Goal: Transaction & Acquisition: Register for event/course

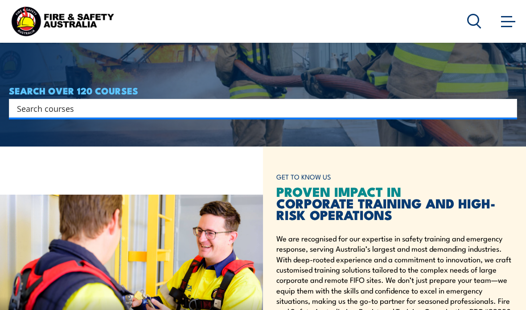
click at [292, 115] on input "Search input" at bounding box center [257, 108] width 480 height 13
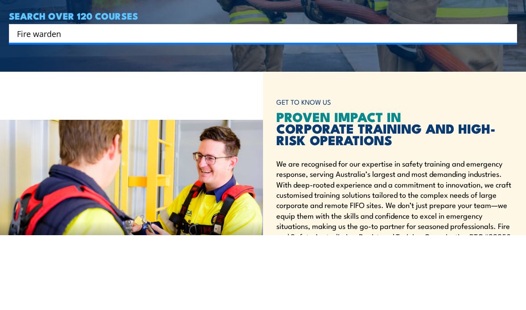
type input "Fire warden"
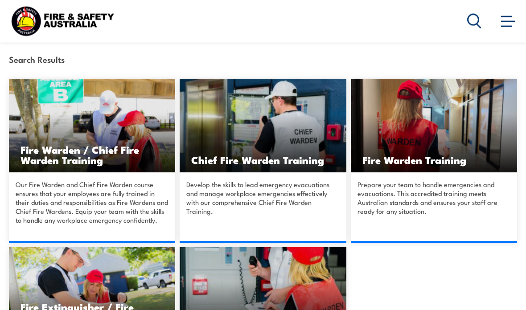
scroll to position [188, 0]
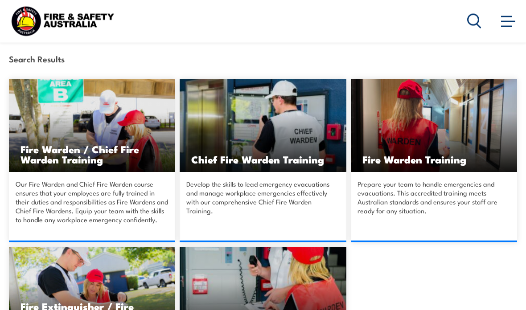
click at [48, 155] on h3 "Fire Warden / Chief Fire Warden Training" at bounding box center [91, 154] width 143 height 20
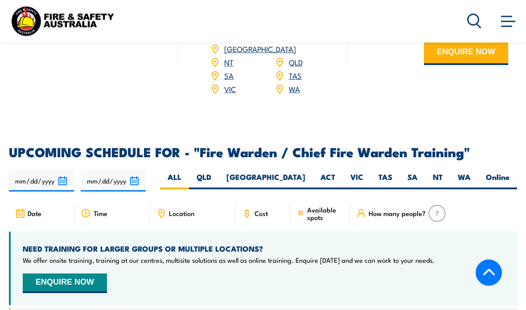
scroll to position [1407, 0]
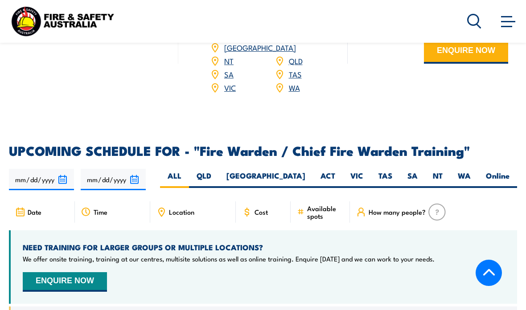
click at [409, 171] on label "SA" at bounding box center [412, 179] width 25 height 17
click at [417, 171] on input "SA" at bounding box center [420, 174] width 6 height 6
radio input "true"
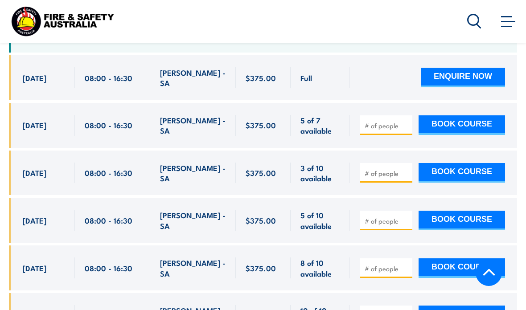
scroll to position [1656, 0]
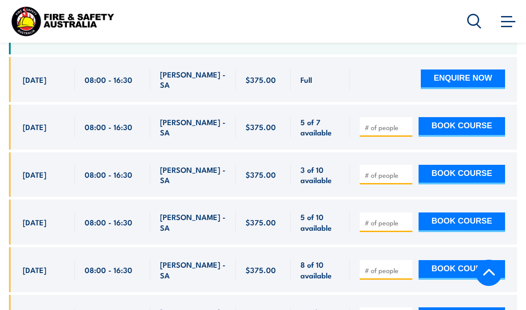
click at [387, 266] on input "number" at bounding box center [386, 270] width 45 height 9
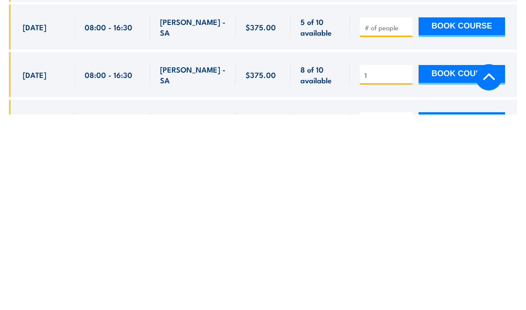
type input "1"
click at [464, 261] on button "BOOK COURSE" at bounding box center [461, 271] width 86 height 20
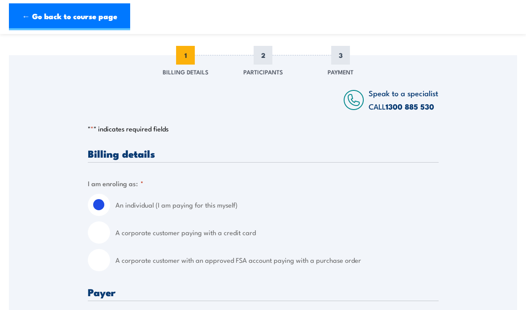
scroll to position [99, 0]
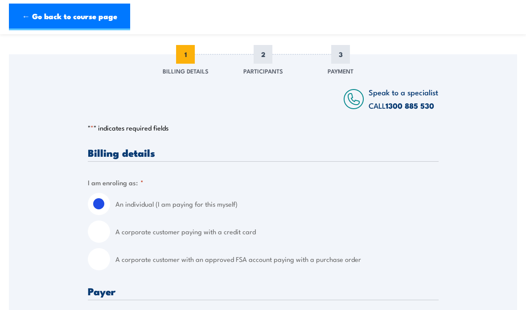
click at [106, 267] on input "A corporate customer with an approved FSA account paying with a purchase order" at bounding box center [99, 259] width 22 height 22
radio input "true"
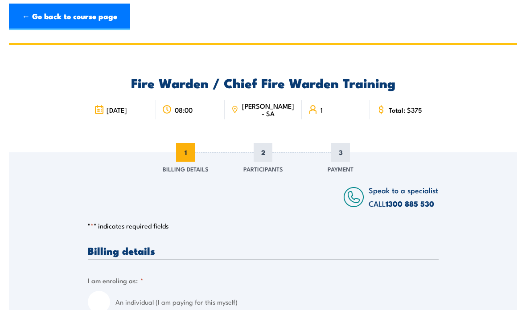
scroll to position [0, 0]
